Goal: Check status: Check status

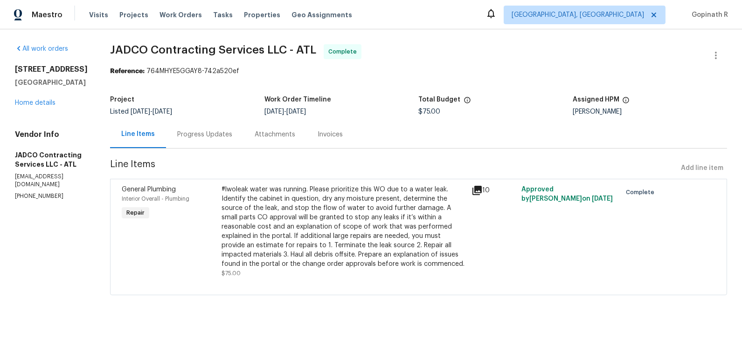
click at [215, 133] on div "Progress Updates" at bounding box center [204, 134] width 55 height 9
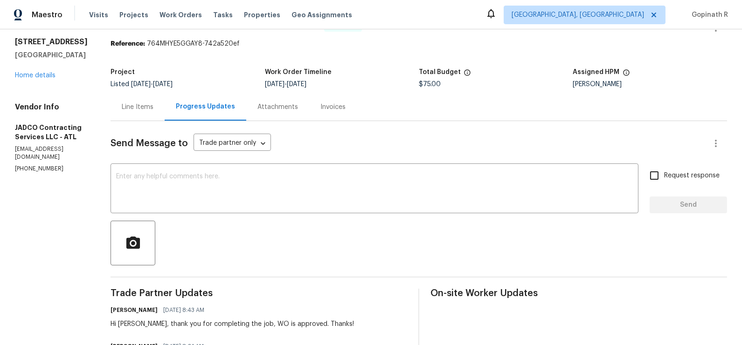
scroll to position [7, 0]
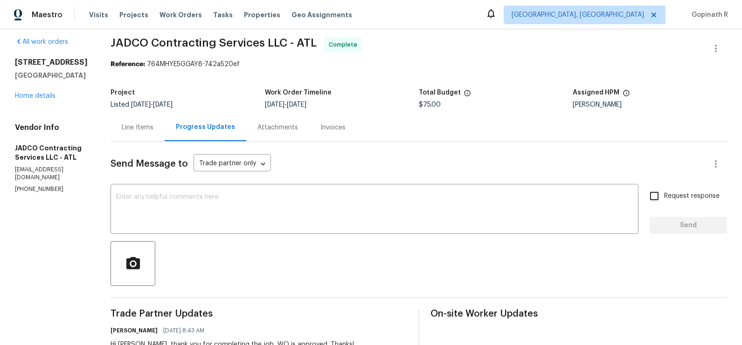
click at [155, 136] on div "Line Items" at bounding box center [137, 128] width 54 height 28
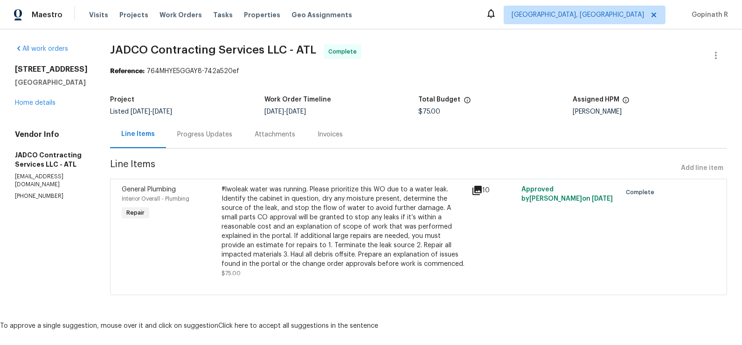
click at [267, 224] on div "#lwoleak water was running. Please prioritize this WO due to a water leak. Iden…" at bounding box center [343, 227] width 244 height 84
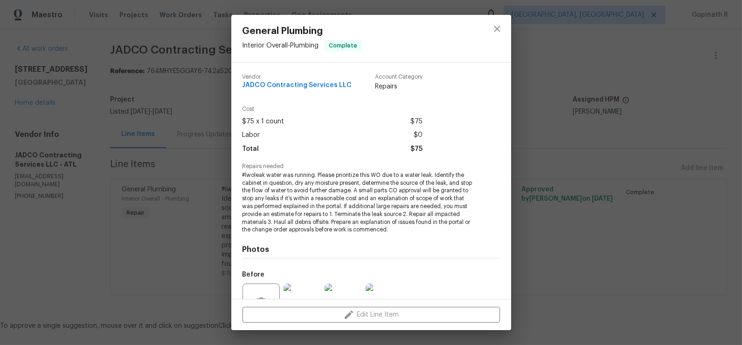
scroll to position [92, 0]
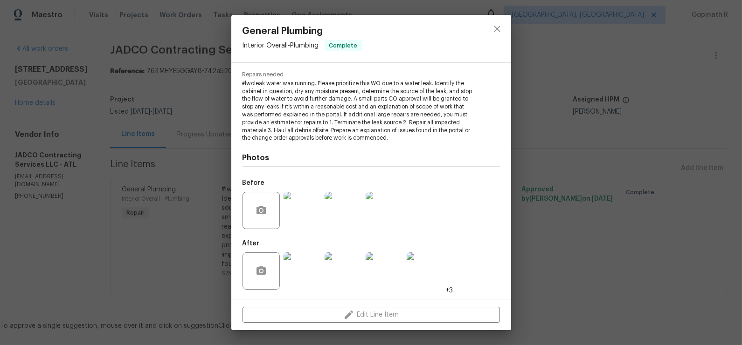
click at [307, 281] on img at bounding box center [301, 271] width 37 height 37
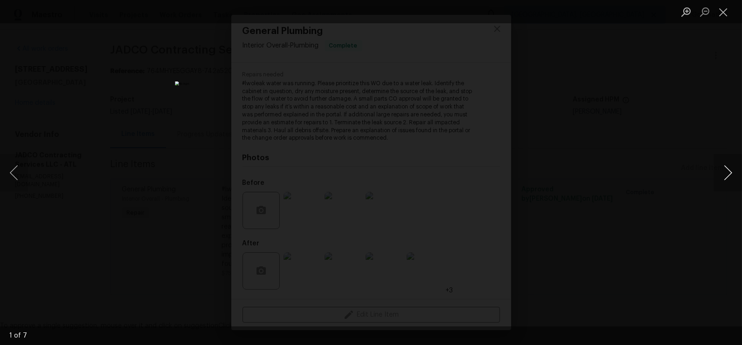
click at [737, 173] on button "Next image" at bounding box center [728, 172] width 28 height 37
click at [22, 168] on button "Previous image" at bounding box center [14, 172] width 28 height 37
click at [731, 176] on button "Next image" at bounding box center [728, 172] width 28 height 37
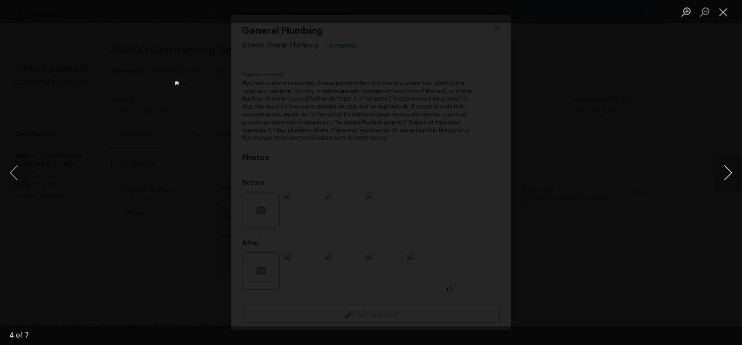
click at [731, 176] on button "Next image" at bounding box center [728, 172] width 28 height 37
click at [721, 17] on button "Close lightbox" at bounding box center [723, 12] width 19 height 16
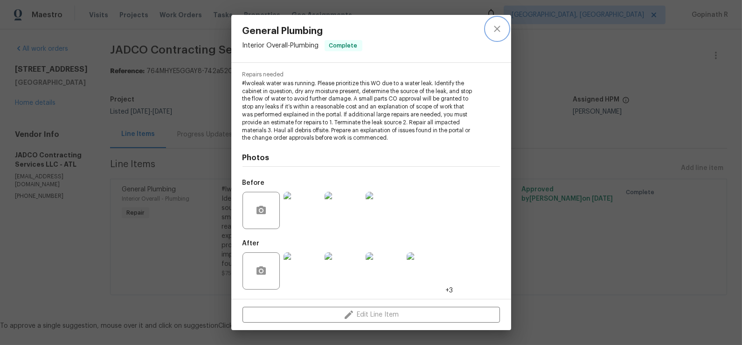
click at [494, 30] on icon "close" at bounding box center [496, 28] width 11 height 11
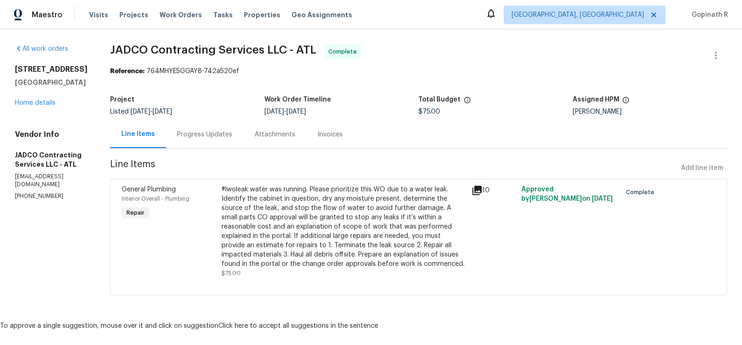
click at [232, 136] on div "Progress Updates" at bounding box center [204, 134] width 55 height 9
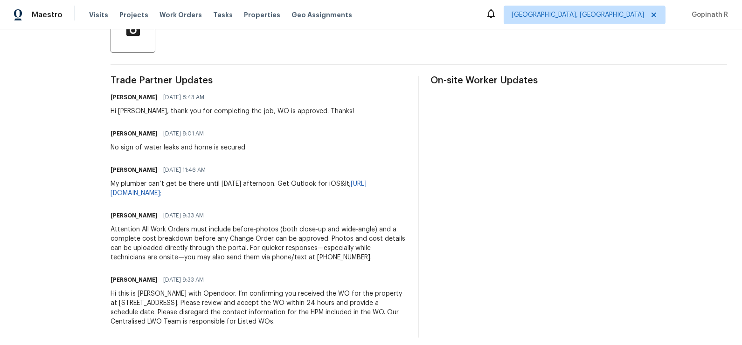
scroll to position [248, 0]
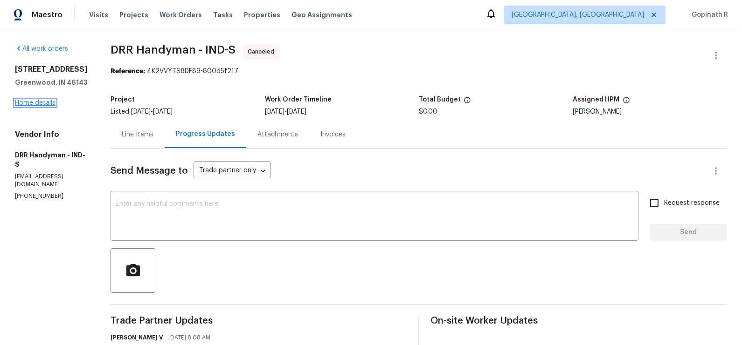
click at [50, 100] on link "Home details" at bounding box center [35, 103] width 41 height 7
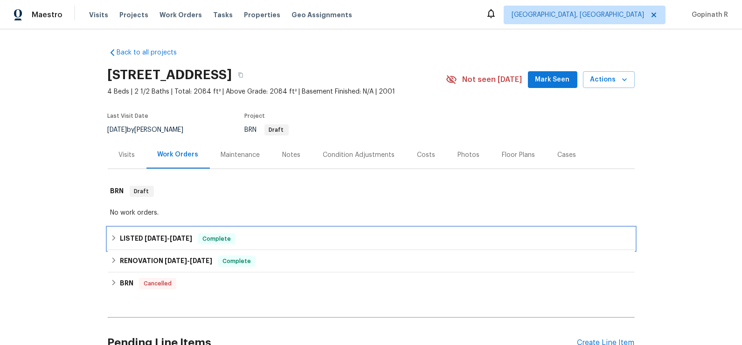
click at [228, 239] on span "Complete" at bounding box center [217, 238] width 36 height 9
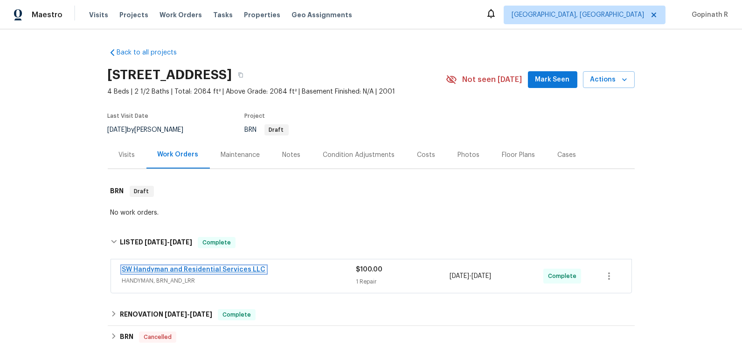
click at [219, 271] on link "SW Handyman and Residential Services LLC" at bounding box center [194, 270] width 144 height 7
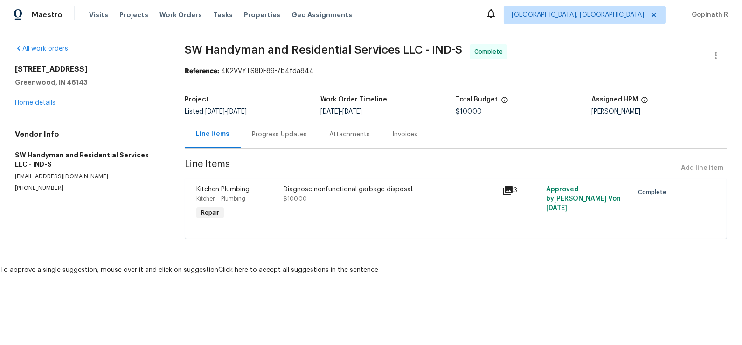
click at [352, 198] on div "Diagnose nonfunctional garbage disposal. $100.00" at bounding box center [390, 194] width 213 height 19
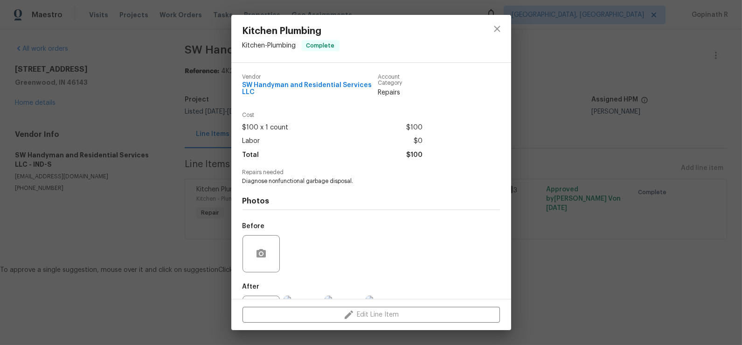
scroll to position [43, 0]
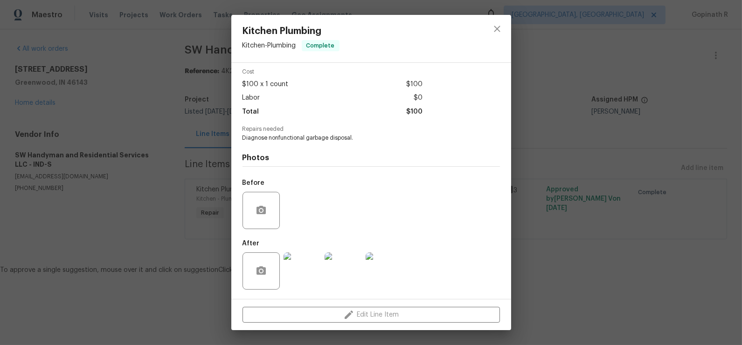
click at [299, 277] on img at bounding box center [301, 271] width 37 height 37
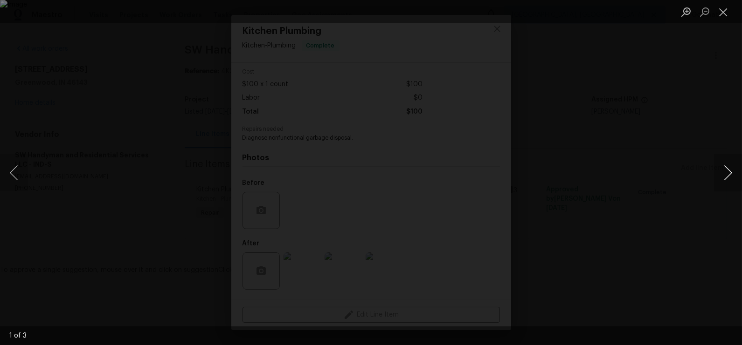
click at [731, 185] on button "Next image" at bounding box center [728, 172] width 28 height 37
click at [722, 15] on button "Close lightbox" at bounding box center [723, 12] width 19 height 16
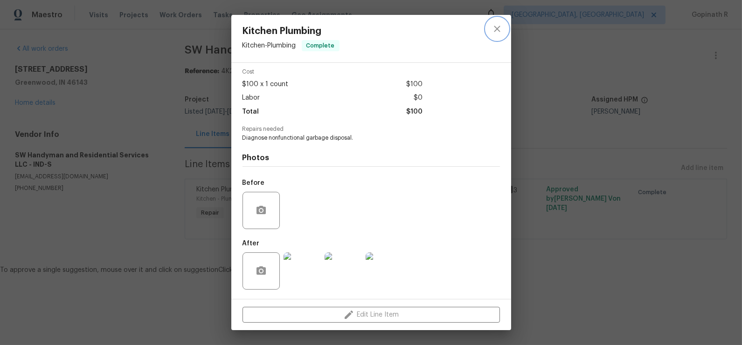
click at [490, 29] on button "close" at bounding box center [497, 29] width 22 height 22
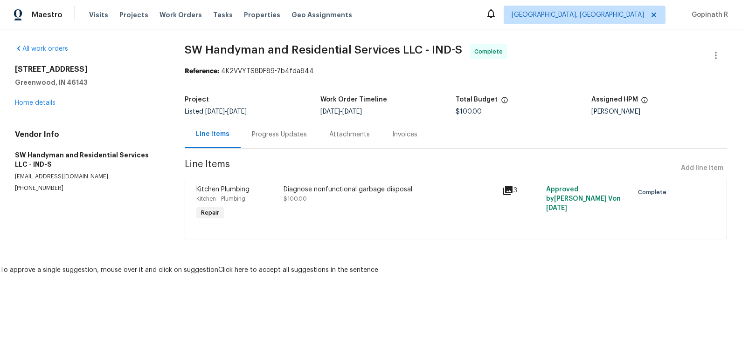
click at [275, 138] on div "Progress Updates" at bounding box center [279, 134] width 55 height 9
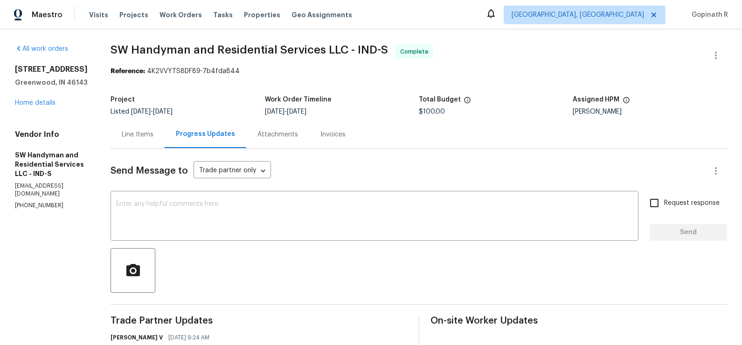
click at [160, 71] on div "Reference: 4K2VVYTS8DF89-7b4fda844" at bounding box center [418, 71] width 616 height 9
copy div "4K2VVYTS8DF89"
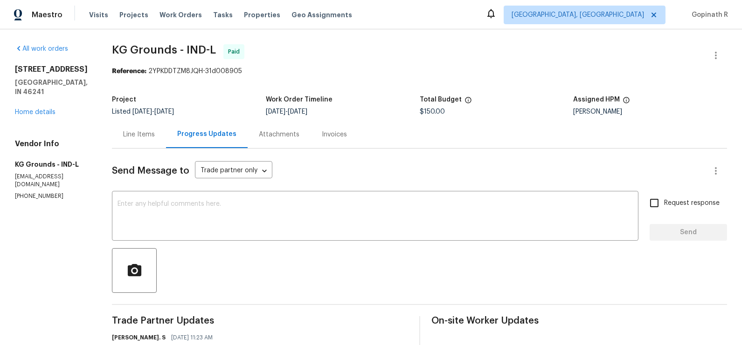
click at [151, 140] on div "Line Items" at bounding box center [139, 135] width 54 height 28
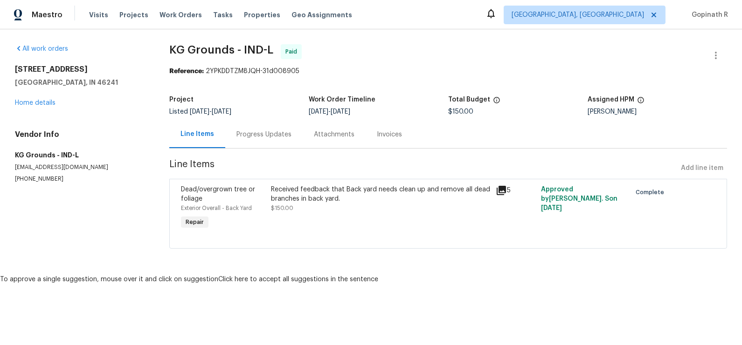
click at [314, 199] on div "Received feedback that Back yard needs clean up and remove all dead branches in…" at bounding box center [381, 194] width 220 height 19
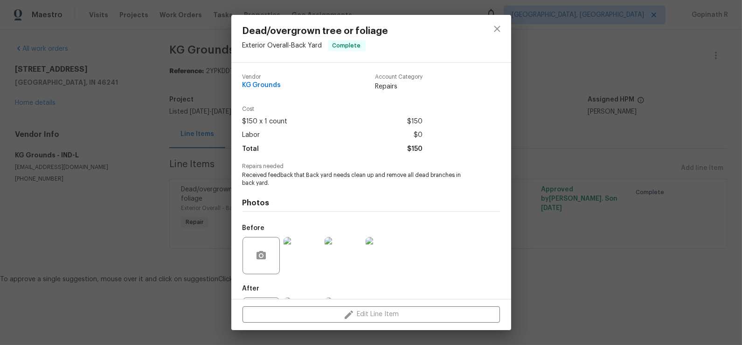
scroll to position [45, 0]
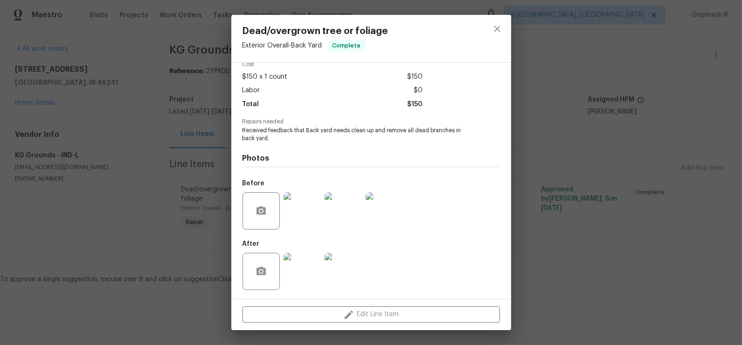
click at [310, 221] on img at bounding box center [301, 211] width 37 height 37
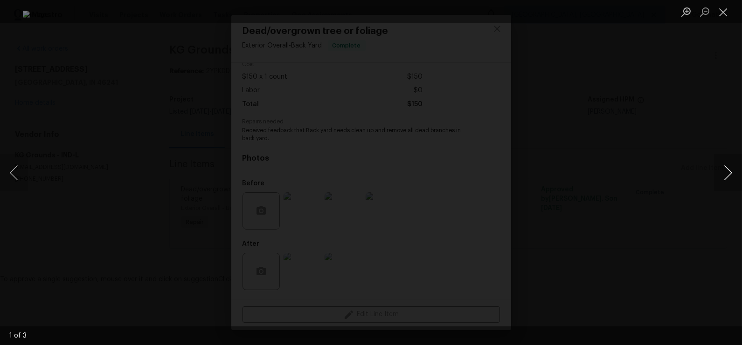
click at [726, 173] on button "Next image" at bounding box center [728, 172] width 28 height 37
click at [727, 16] on button "Close lightbox" at bounding box center [723, 12] width 19 height 16
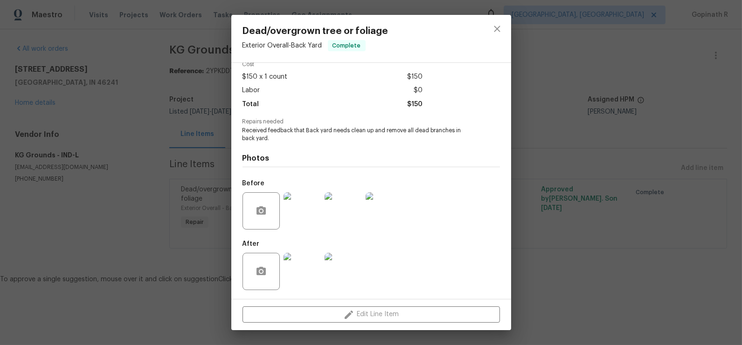
click at [309, 260] on img at bounding box center [301, 271] width 37 height 37
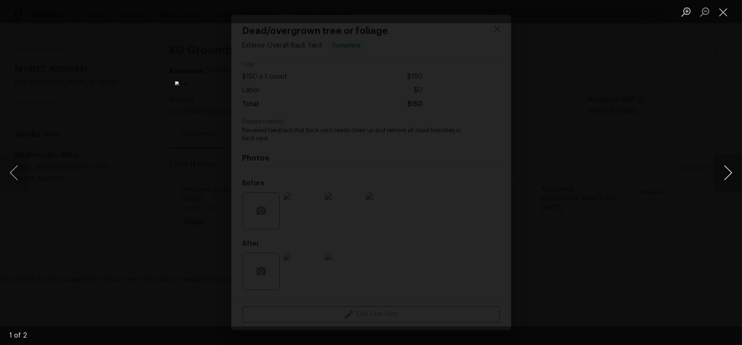
click at [729, 173] on button "Next image" at bounding box center [728, 172] width 28 height 37
click at [16, 168] on button "Previous image" at bounding box center [14, 172] width 28 height 37
click at [724, 15] on button "Close lightbox" at bounding box center [723, 12] width 19 height 16
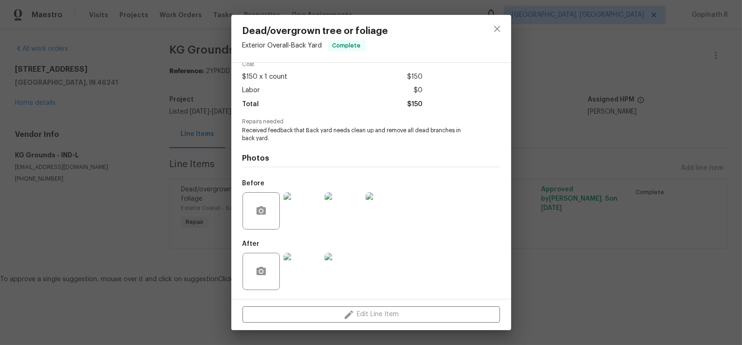
click at [302, 211] on img at bounding box center [301, 211] width 37 height 37
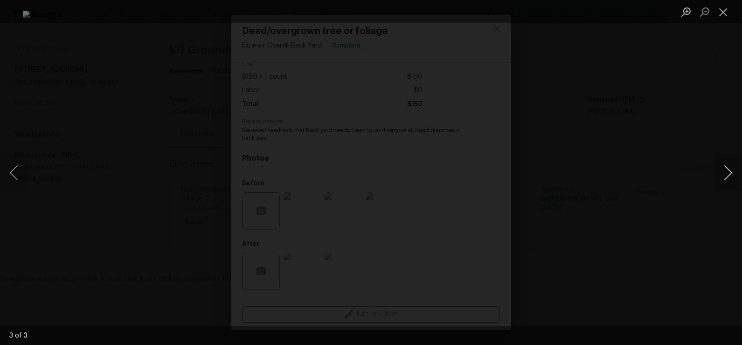
click at [728, 174] on button "Next image" at bounding box center [728, 172] width 28 height 37
click at [722, 14] on button "Close lightbox" at bounding box center [723, 12] width 19 height 16
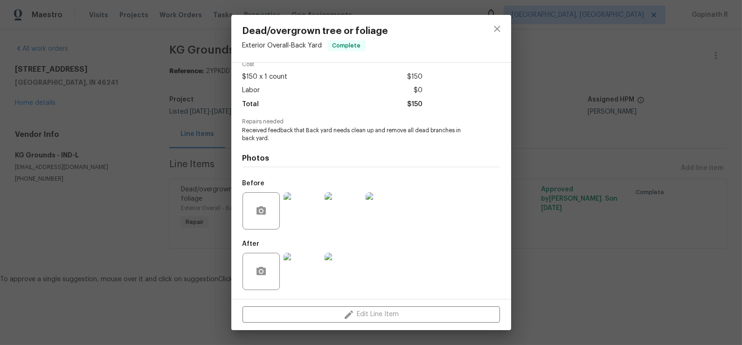
click at [296, 282] on img at bounding box center [301, 271] width 37 height 37
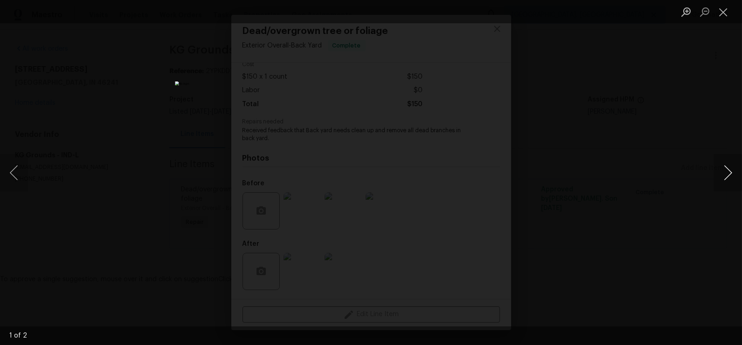
click at [720, 172] on button "Next image" at bounding box center [728, 172] width 28 height 37
click at [723, 10] on button "Close lightbox" at bounding box center [723, 12] width 19 height 16
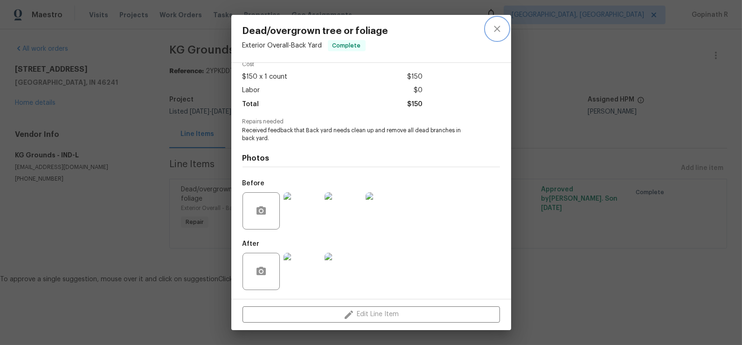
click at [495, 28] on icon "close" at bounding box center [496, 28] width 11 height 11
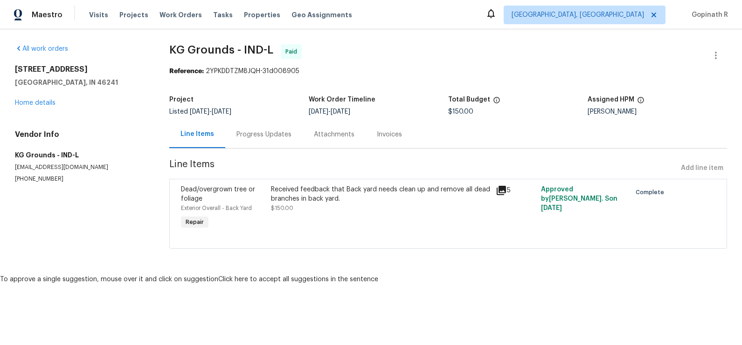
click at [301, 200] on div "Received feedback that Back yard needs clean up and remove all dead branches in…" at bounding box center [381, 194] width 220 height 19
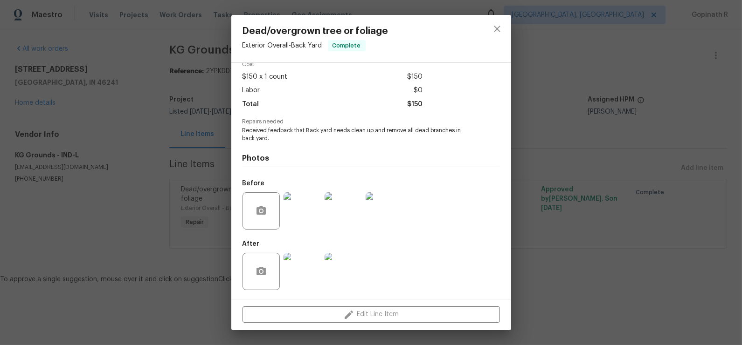
click at [308, 284] on img at bounding box center [301, 271] width 37 height 37
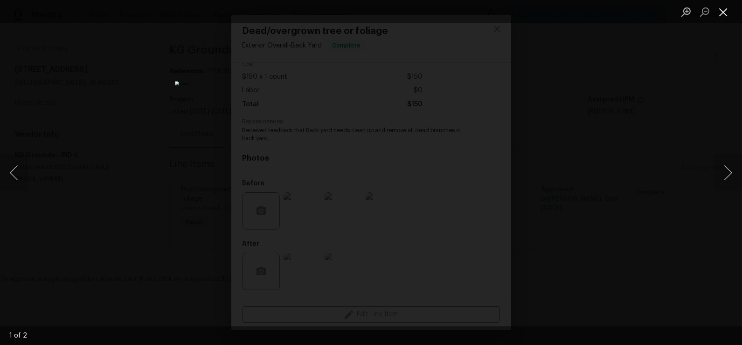
click at [725, 9] on button "Close lightbox" at bounding box center [723, 12] width 19 height 16
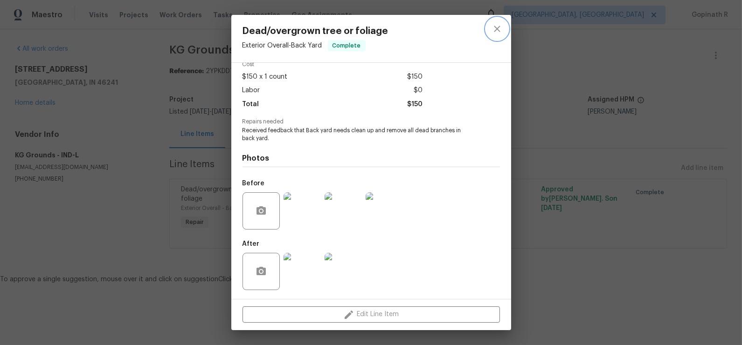
click at [498, 26] on icon "close" at bounding box center [496, 28] width 11 height 11
